Goal: Find specific page/section: Find specific page/section

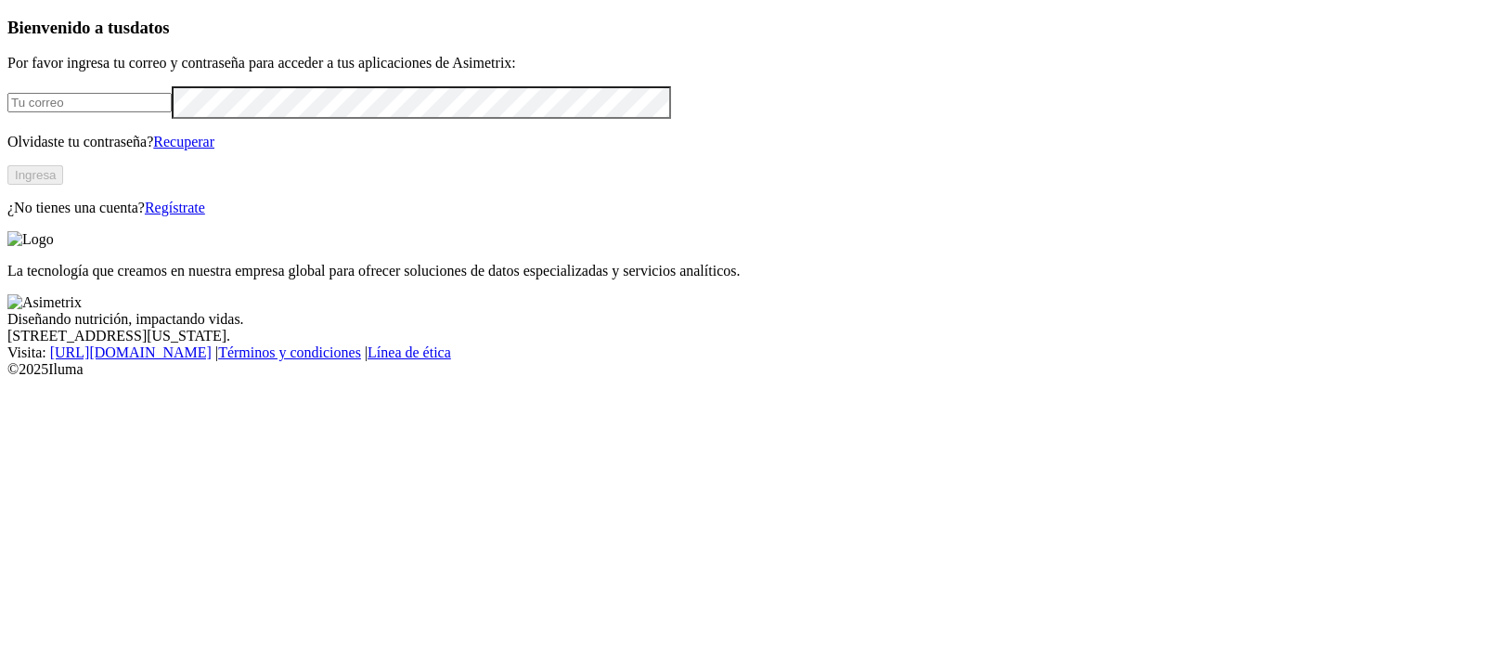
type input "[EMAIL_ADDRESS][PERSON_NAME][DOMAIN_NAME]"
click at [63, 185] on button "Ingresa" at bounding box center [35, 174] width 56 height 19
